Goal: Transaction & Acquisition: Purchase product/service

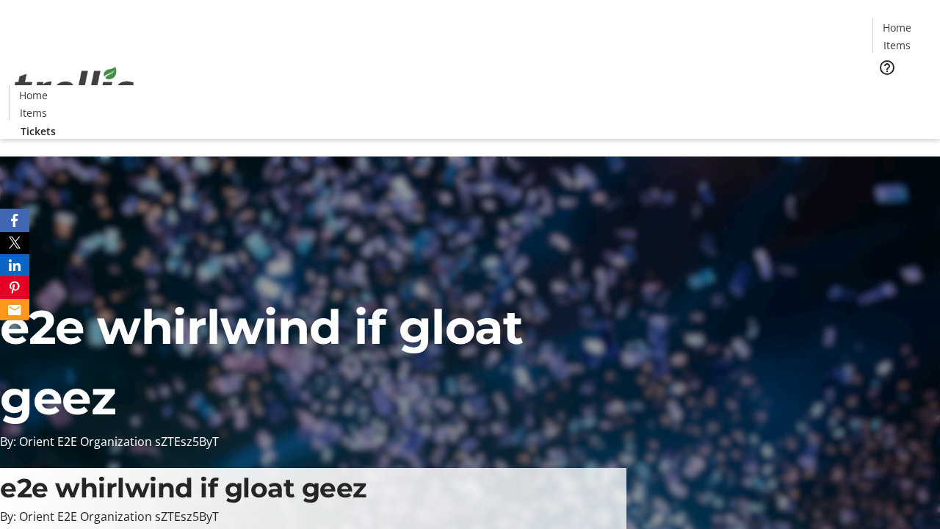
click at [884, 85] on span "Tickets" at bounding box center [901, 92] width 35 height 15
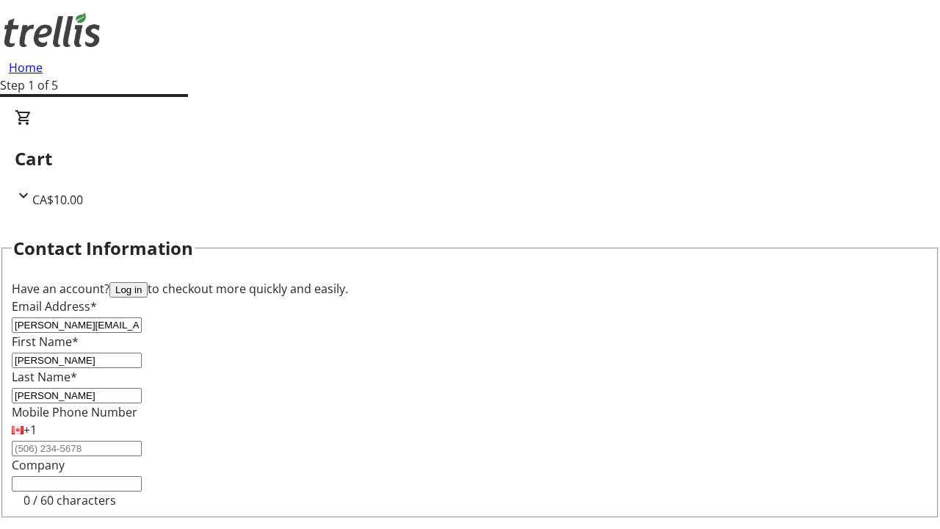
type input "[PERSON_NAME]"
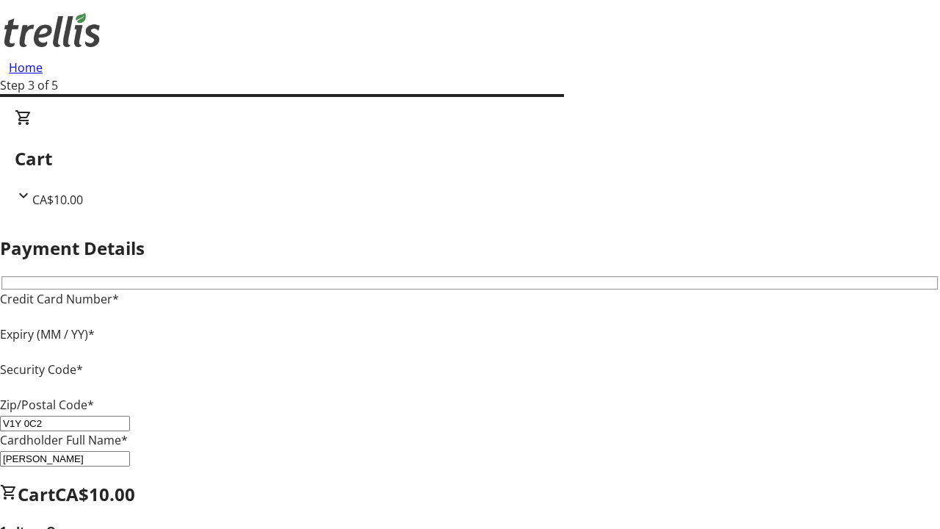
type input "V1Y 0C2"
